Goal: Task Accomplishment & Management: Use online tool/utility

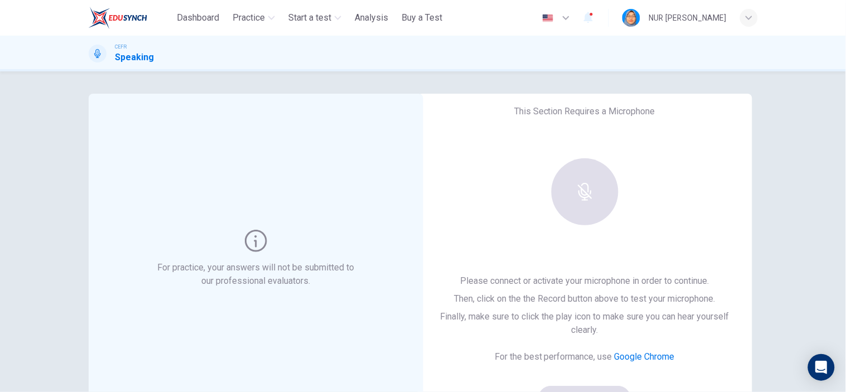
click at [493, 220] on div "This Section Requires a Microphone Please connect or activate your microphone i…" at bounding box center [585, 259] width 334 height 330
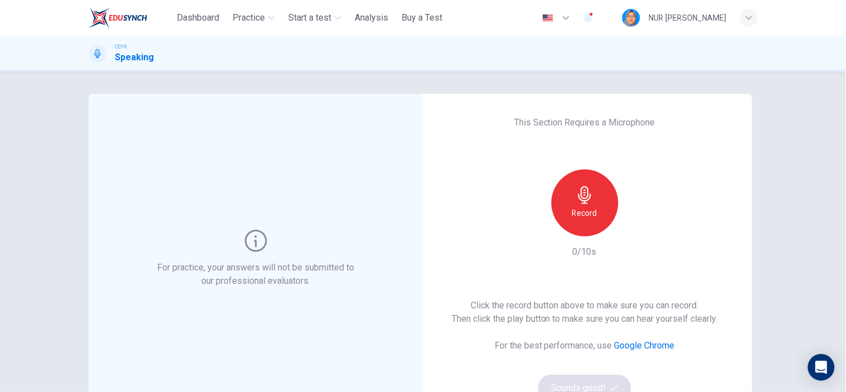
click at [579, 196] on icon "button" at bounding box center [585, 195] width 18 height 18
click at [599, 202] on div "Stop" at bounding box center [584, 202] width 67 height 67
click at [634, 226] on icon "button" at bounding box center [635, 227] width 11 height 11
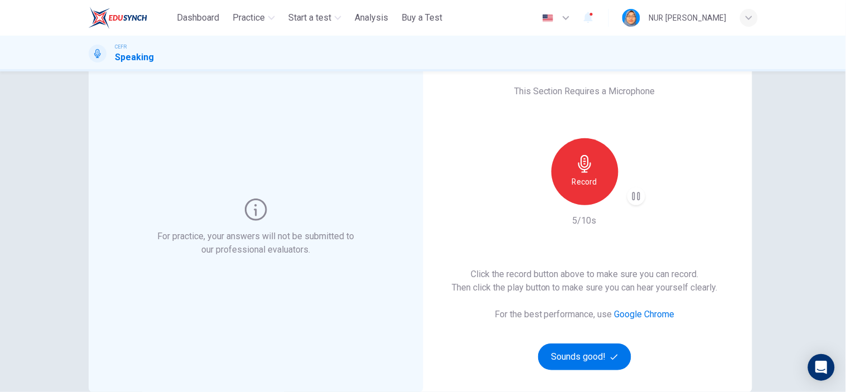
scroll to position [62, 0]
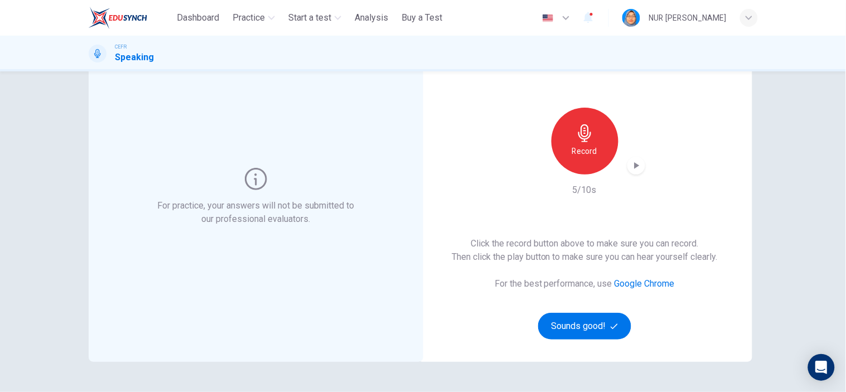
click at [598, 149] on div "Record" at bounding box center [584, 141] width 67 height 67
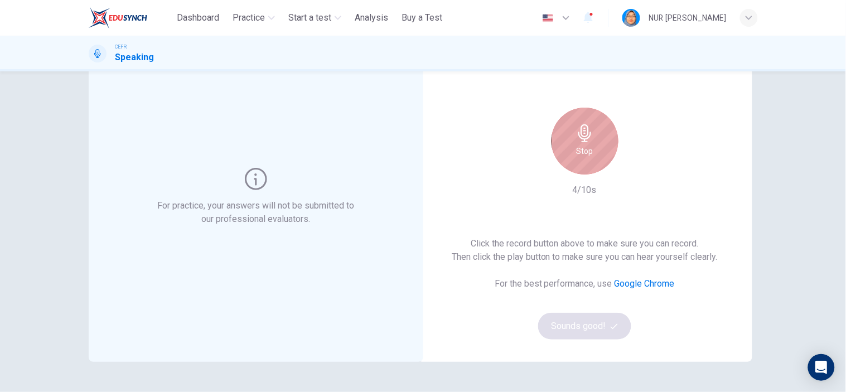
click at [597, 158] on div "Stop" at bounding box center [584, 141] width 67 height 67
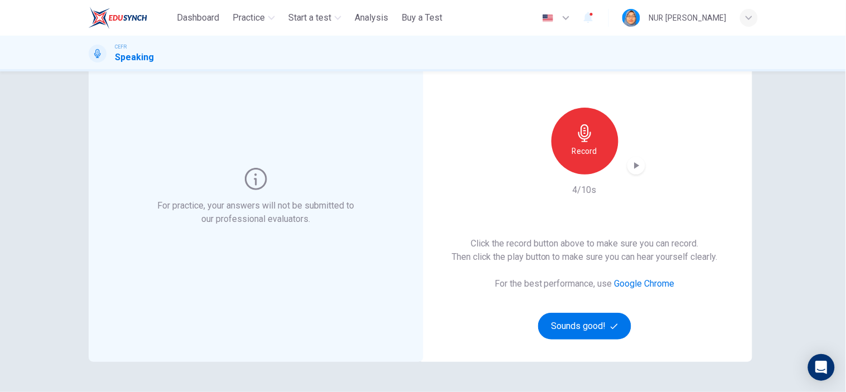
click at [634, 160] on icon "button" at bounding box center [635, 165] width 11 height 11
click at [576, 163] on div "Record" at bounding box center [584, 141] width 67 height 67
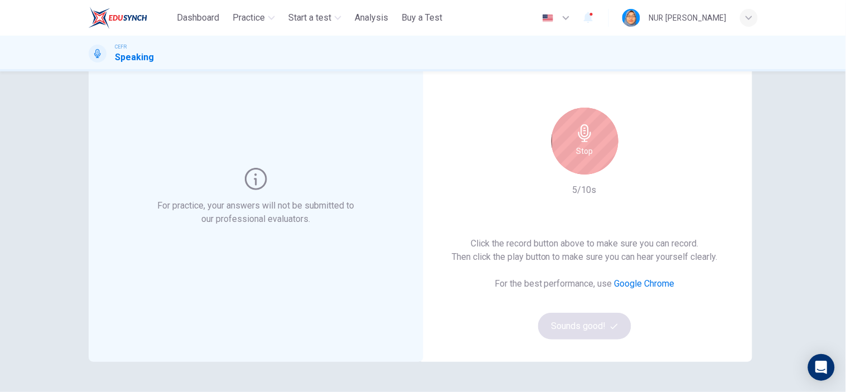
click at [583, 149] on h6 "Stop" at bounding box center [584, 150] width 17 height 13
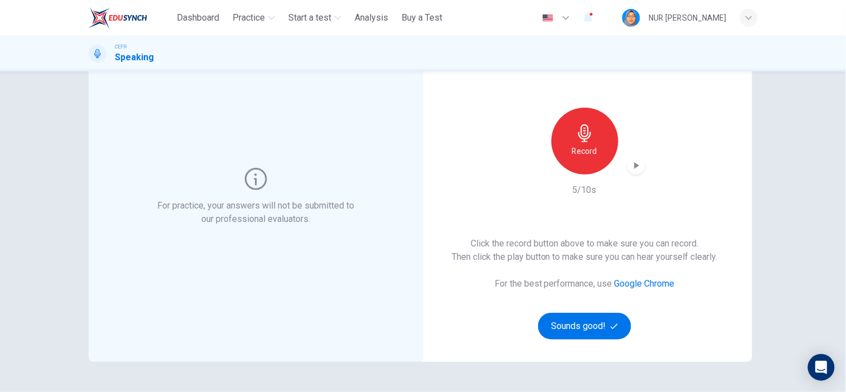
click at [634, 163] on icon "button" at bounding box center [636, 165] width 5 height 7
click at [581, 17] on icon "button" at bounding box center [587, 17] width 13 height 13
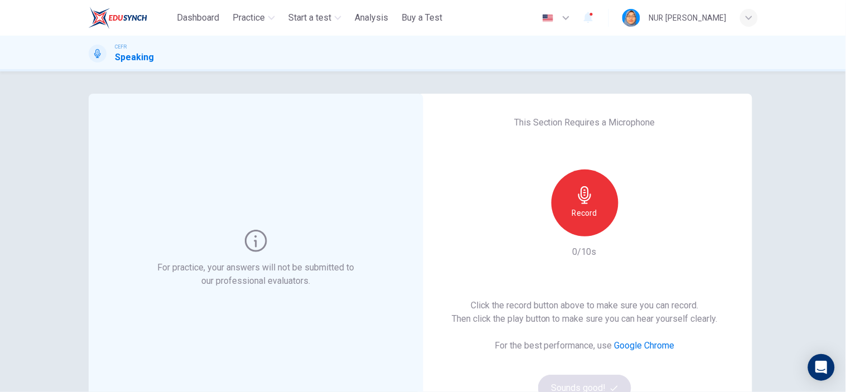
click at [589, 193] on icon "button" at bounding box center [585, 195] width 18 height 18
click at [580, 194] on icon "button" at bounding box center [585, 195] width 18 height 18
click at [634, 227] on icon "button" at bounding box center [636, 227] width 5 height 7
click at [598, 197] on div "Record" at bounding box center [584, 202] width 67 height 67
click at [598, 197] on div "Stop" at bounding box center [584, 202] width 67 height 67
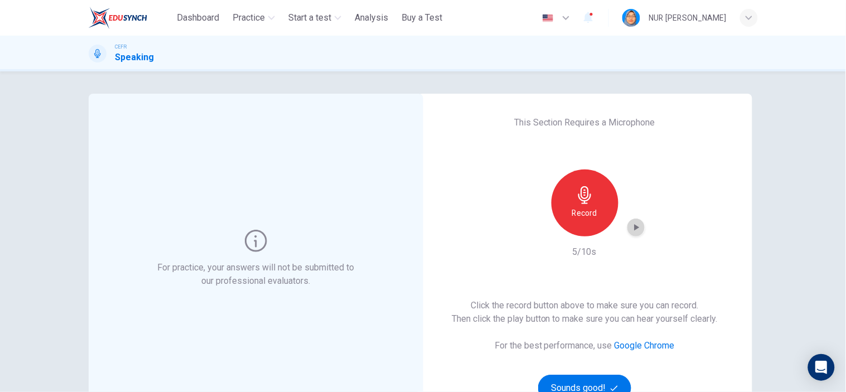
click at [637, 225] on icon "button" at bounding box center [635, 227] width 11 height 11
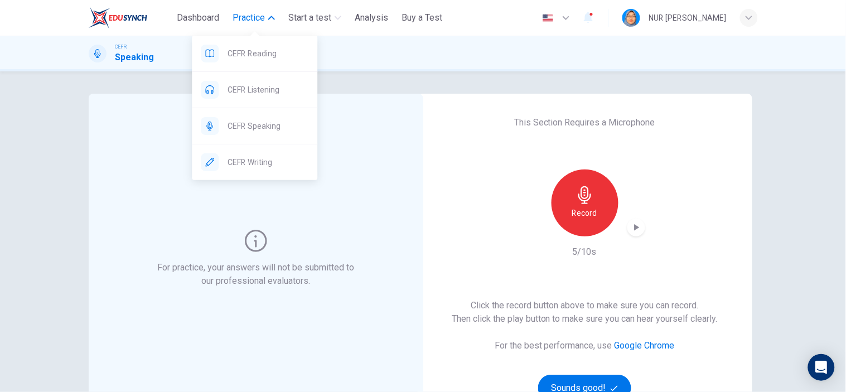
click at [262, 20] on span "Practice" at bounding box center [248, 17] width 32 height 13
